Goal: Use online tool/utility

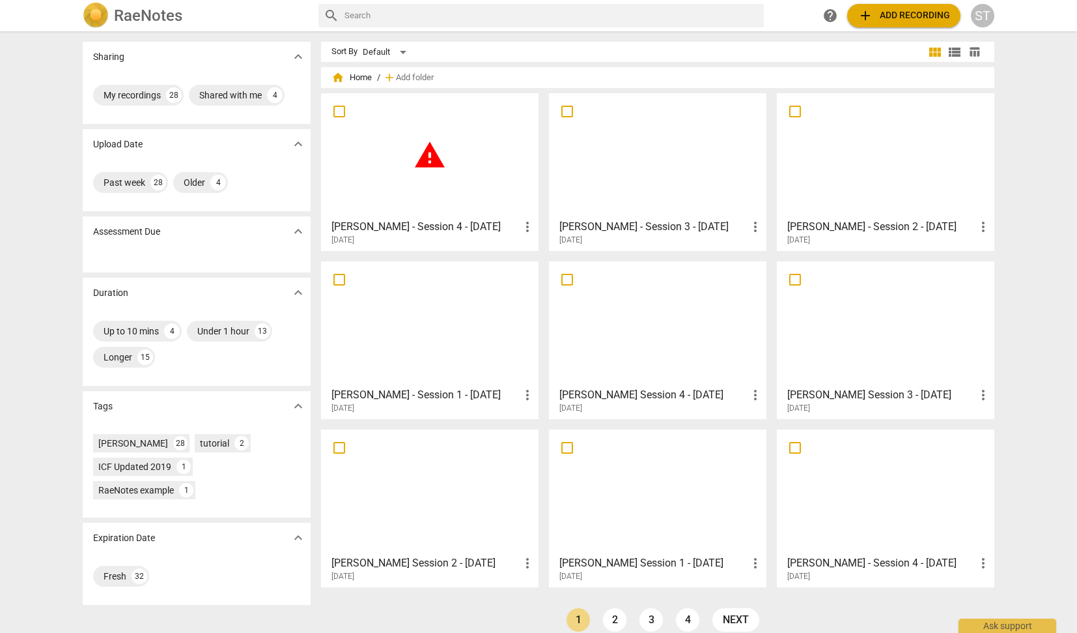
click at [660, 160] on div at bounding box center [658, 155] width 208 height 115
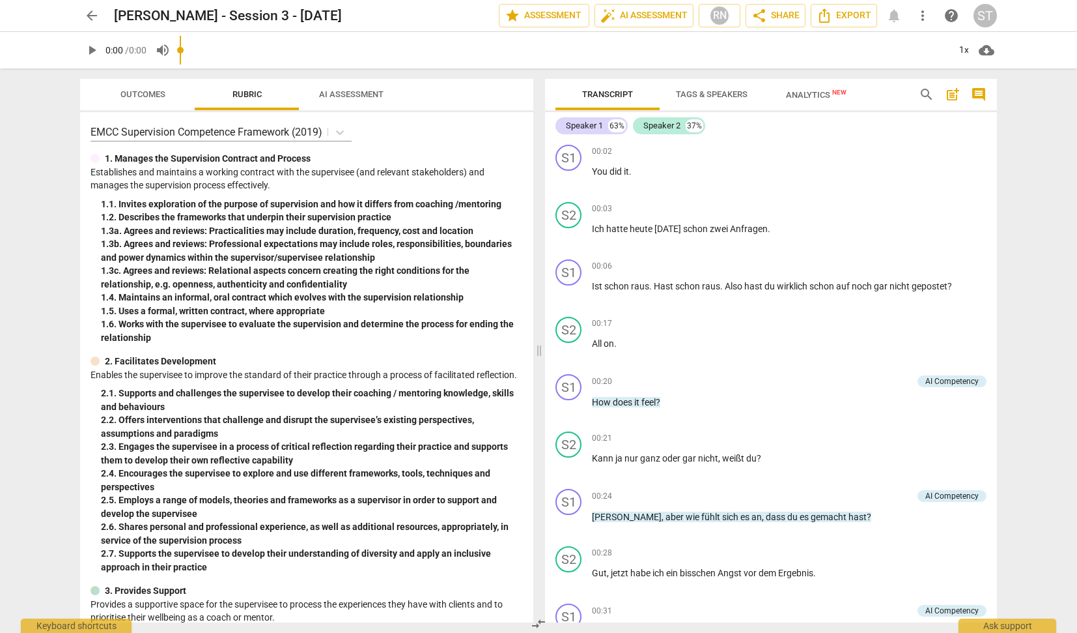
click at [714, 55] on input "range" at bounding box center [564, 50] width 769 height 42
click at [723, 89] on span "Tags & Speakers" at bounding box center [712, 94] width 72 height 10
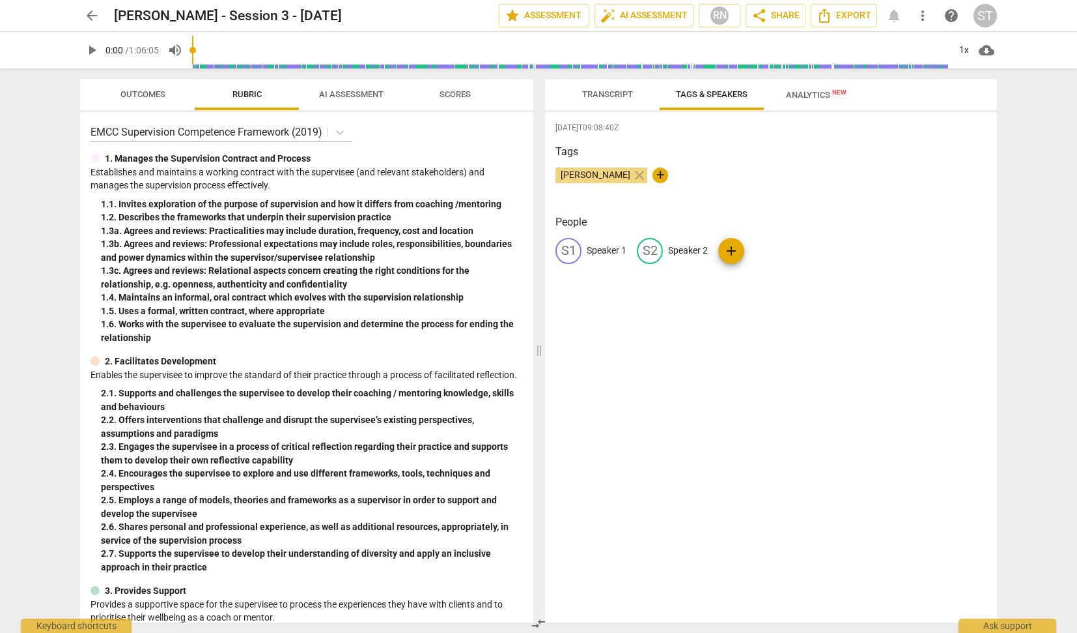
click at [804, 90] on span "Analytics New" at bounding box center [816, 95] width 61 height 10
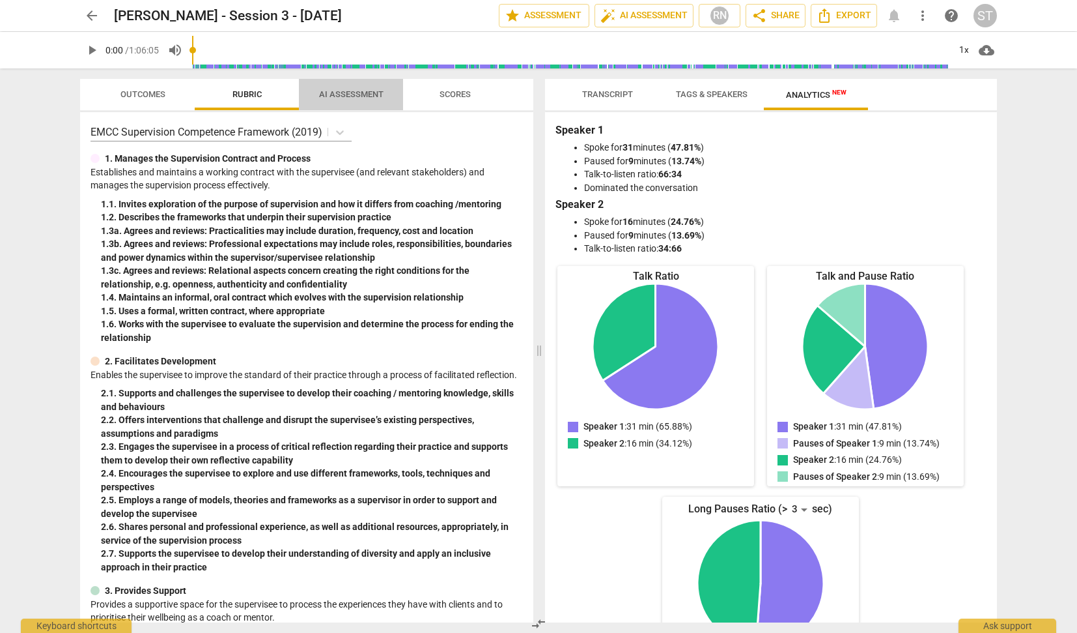
click at [369, 97] on span "AI Assessment" at bounding box center [351, 94] width 64 height 10
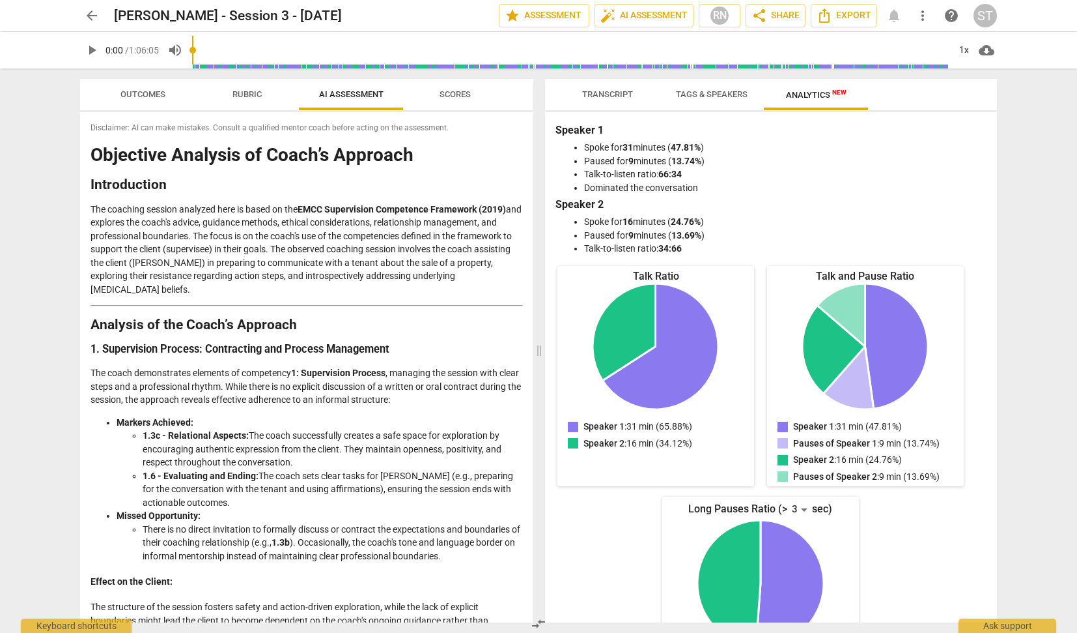
click at [256, 98] on span "Rubric" at bounding box center [247, 94] width 29 height 10
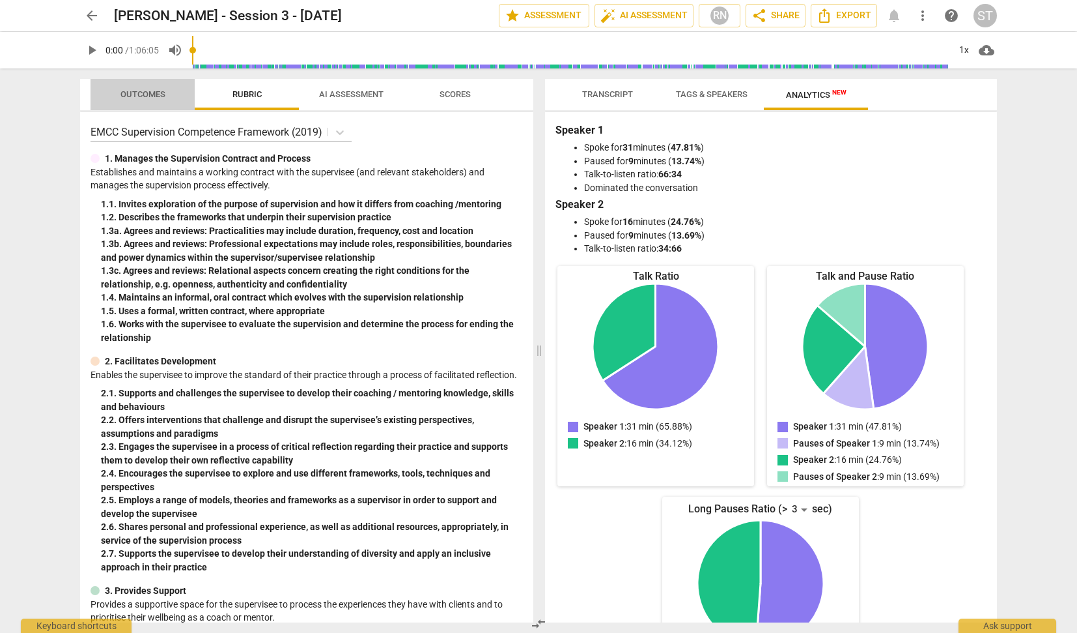
click at [156, 96] on span "Outcomes" at bounding box center [143, 94] width 45 height 10
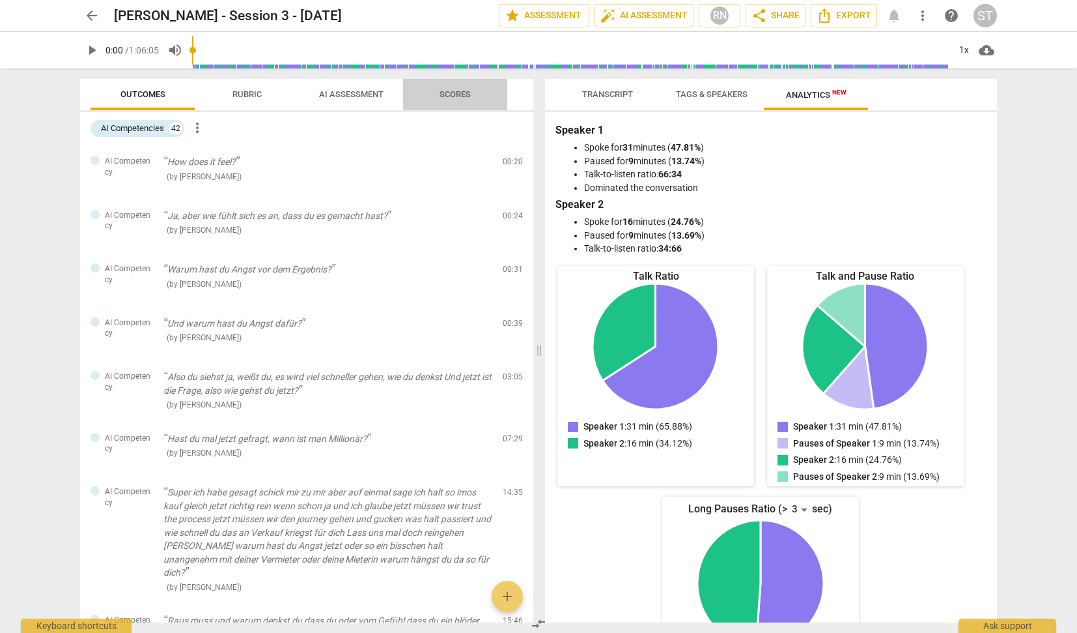
click at [465, 87] on span "Scores" at bounding box center [455, 95] width 63 height 18
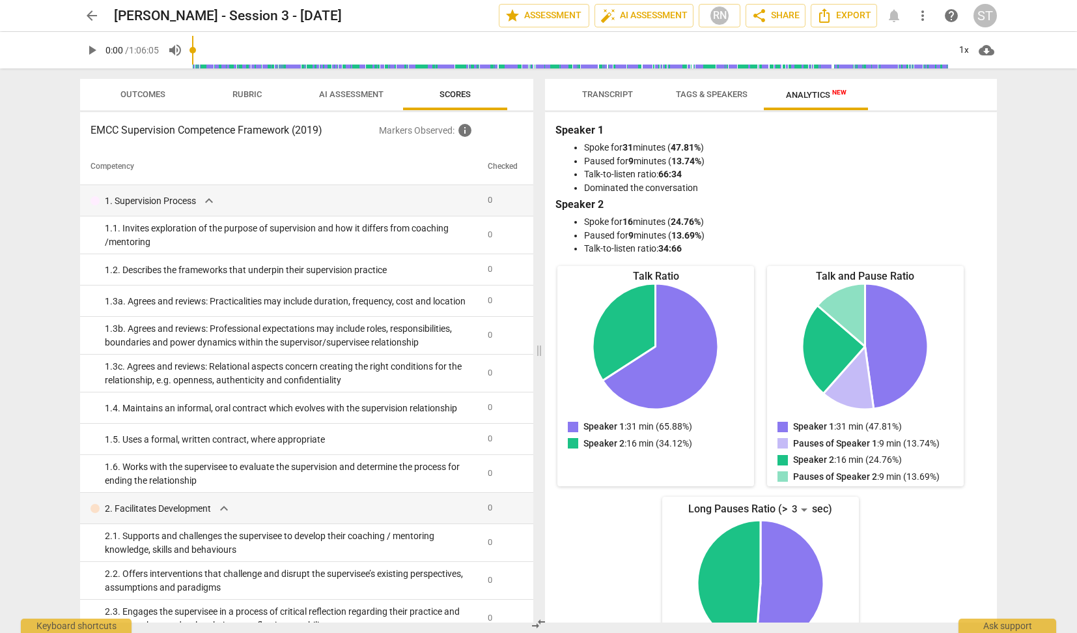
click at [371, 98] on span "AI Assessment" at bounding box center [351, 94] width 64 height 10
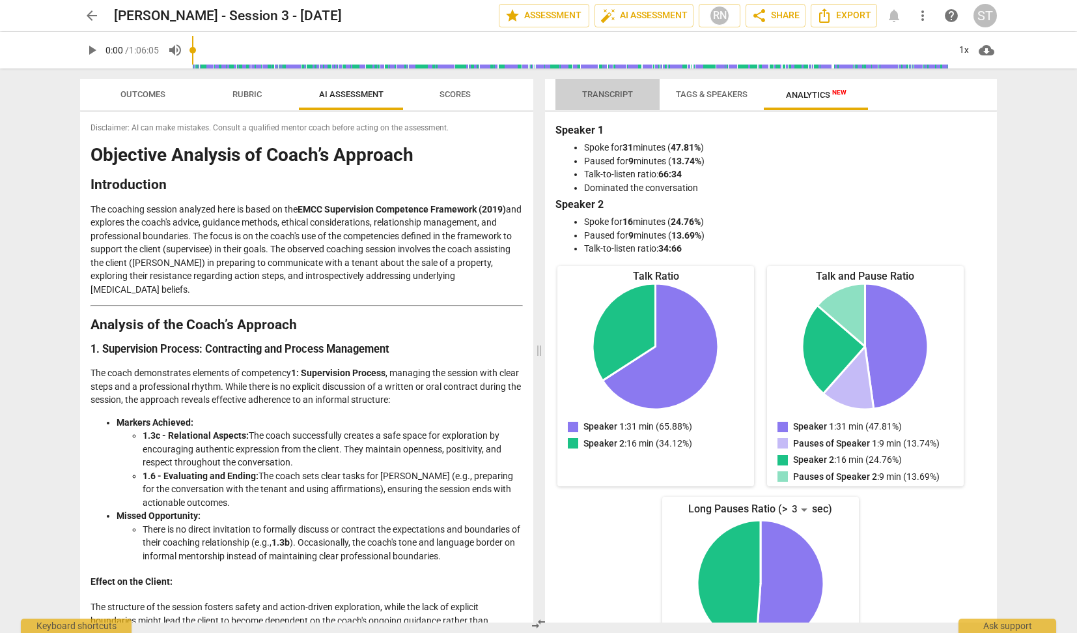
click at [616, 89] on span "Transcript" at bounding box center [607, 94] width 51 height 10
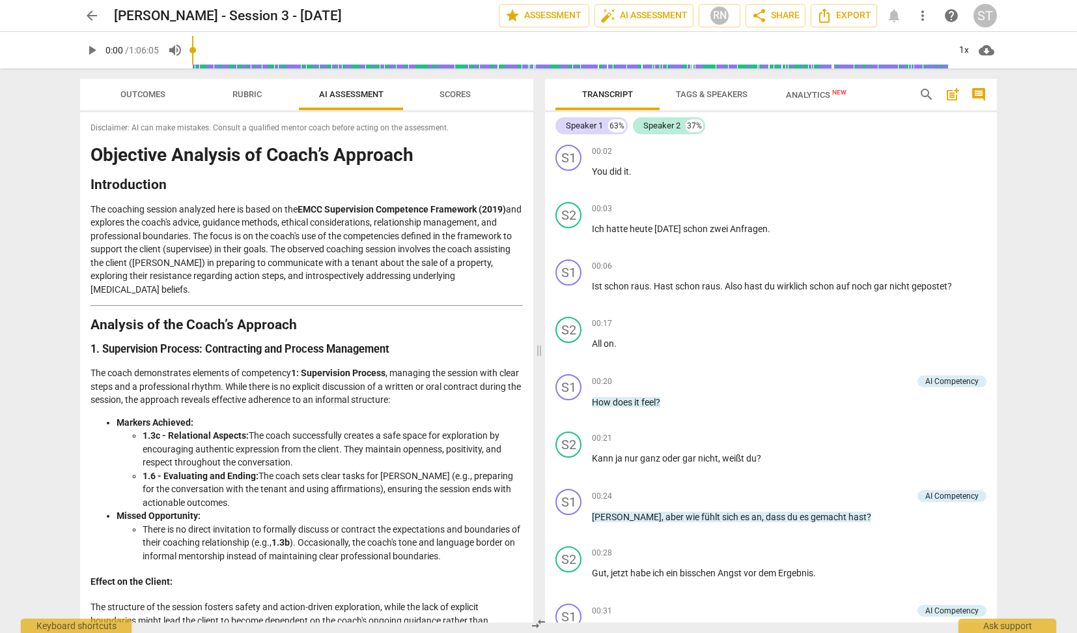
click at [800, 94] on span "Analytics New" at bounding box center [816, 95] width 61 height 10
